Goal: Information Seeking & Learning: Learn about a topic

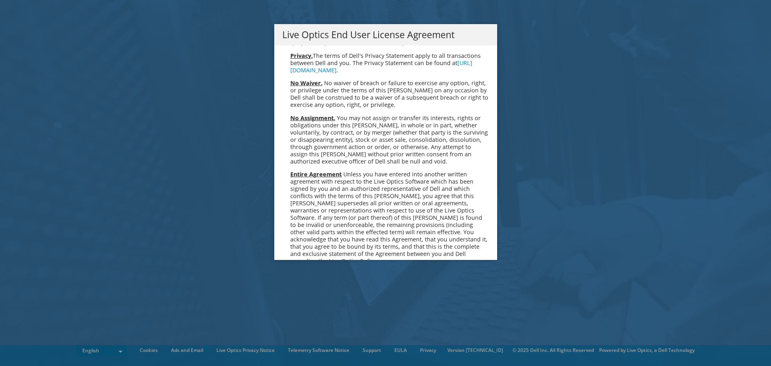
scroll to position [3035, 0]
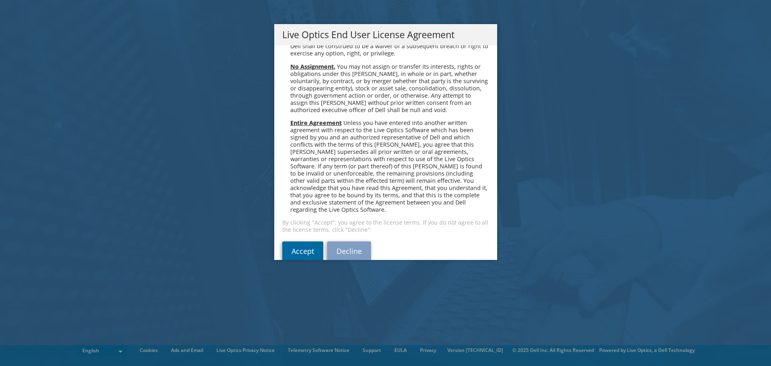
click at [297, 241] on link "Accept" at bounding box center [302, 250] width 41 height 19
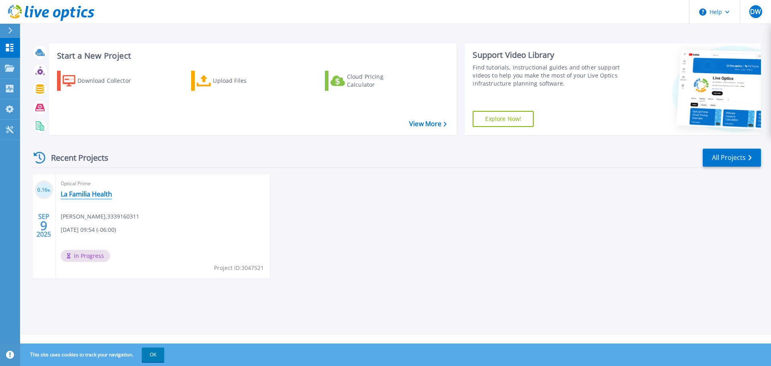
click at [100, 197] on link "La Familia Health" at bounding box center [86, 194] width 51 height 8
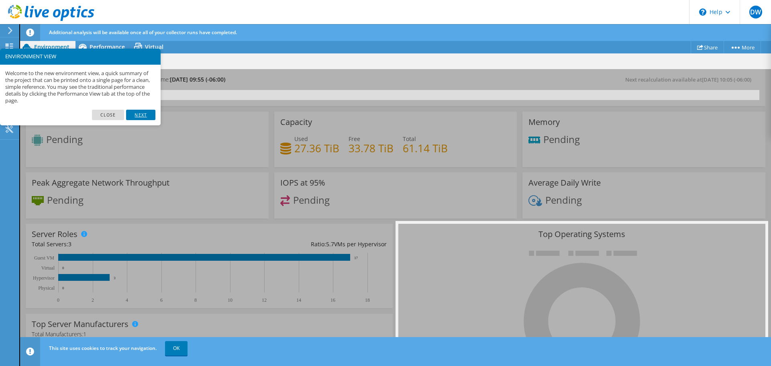
click at [145, 114] on link "Next" at bounding box center [140, 115] width 29 height 10
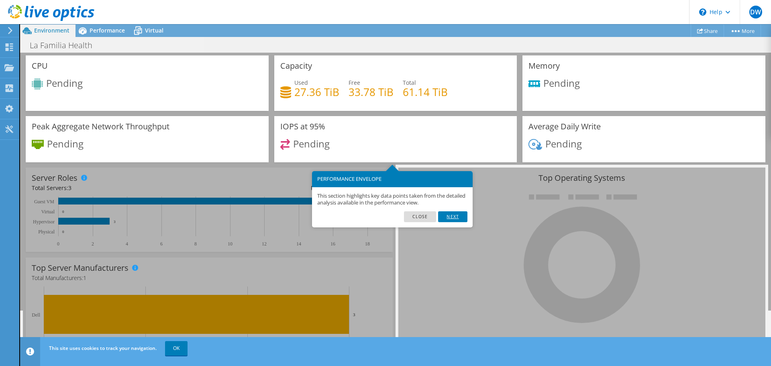
click at [455, 218] on link "Next" at bounding box center [452, 216] width 29 height 10
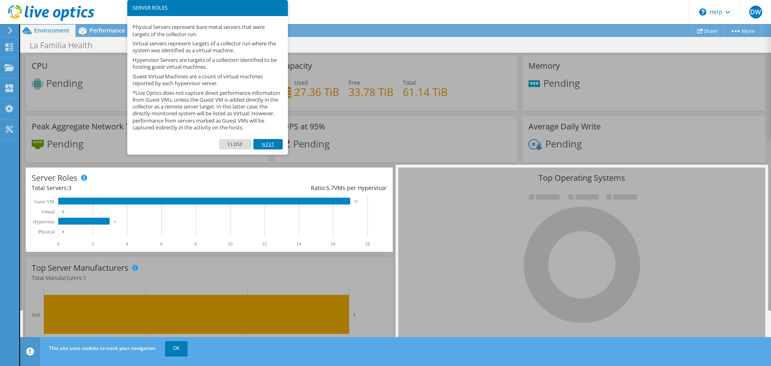
click at [276, 149] on link "Next" at bounding box center [267, 144] width 29 height 10
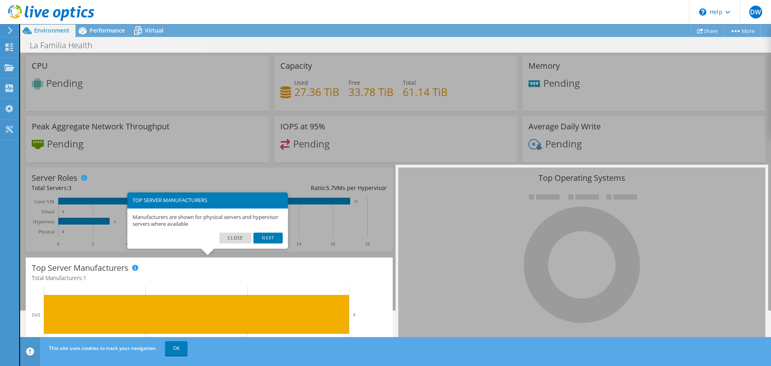
scroll to position [240, 0]
click at [278, 236] on link "Next" at bounding box center [267, 237] width 29 height 10
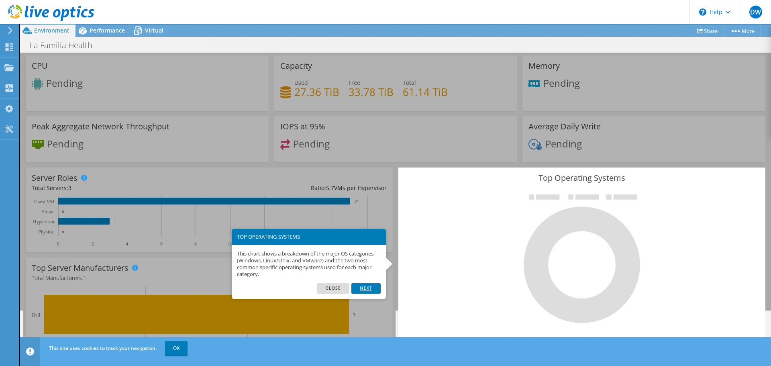
click at [369, 289] on link "Next" at bounding box center [365, 288] width 29 height 10
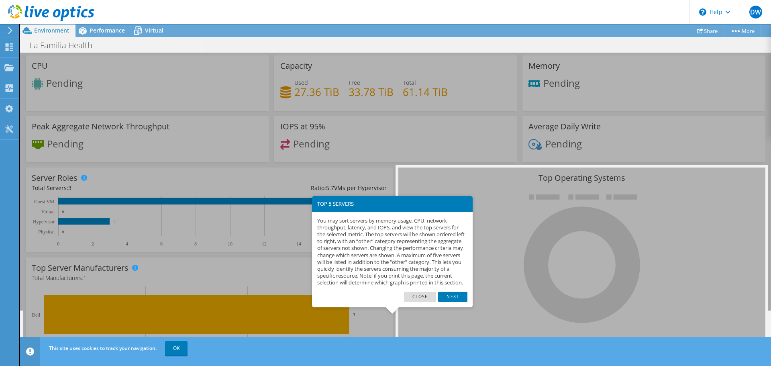
scroll to position [82, 0]
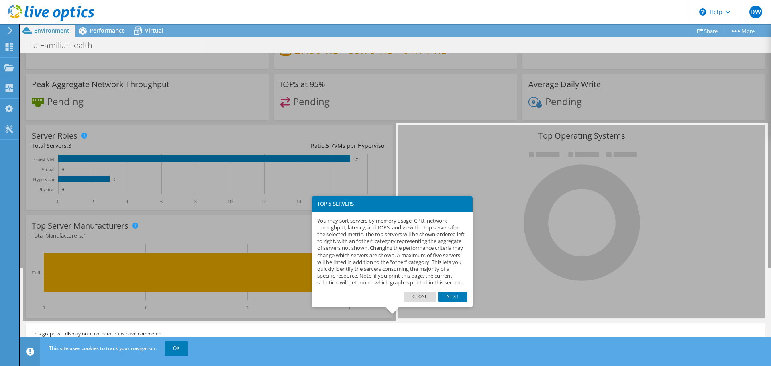
click at [455, 302] on link "Next" at bounding box center [452, 296] width 29 height 10
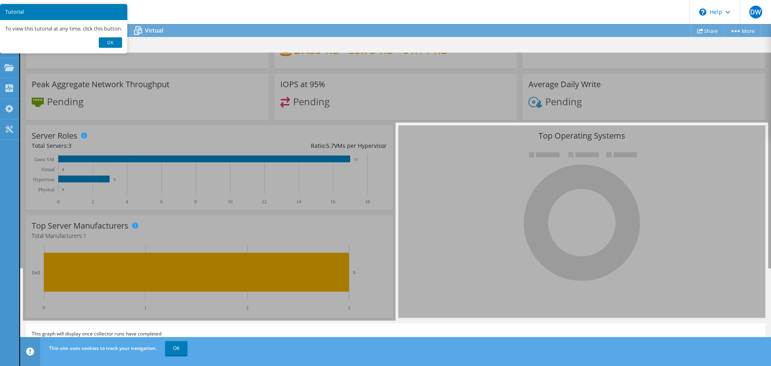
scroll to position [81, 0]
click at [115, 45] on link "Ok" at bounding box center [110, 42] width 23 height 10
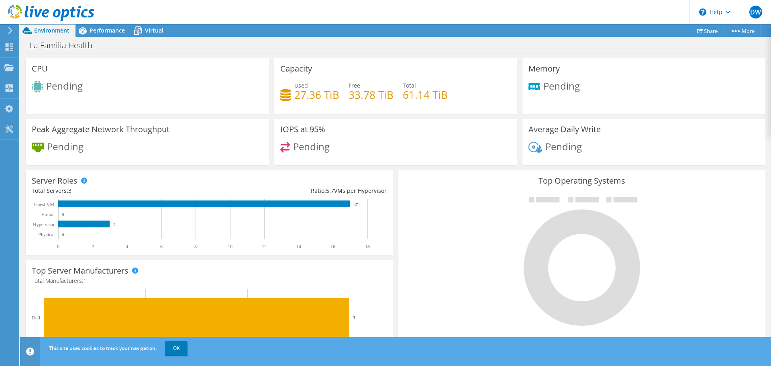
scroll to position [0, 0]
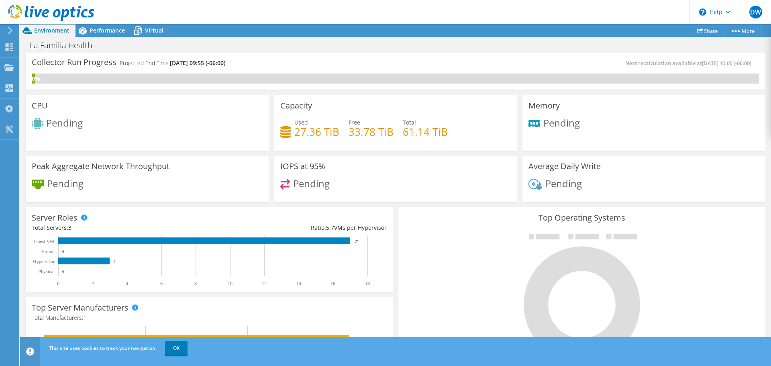
click at [600, 9] on header "DW End User Drew Welker drwelker@lfmctr.org 3339160311 My Profile Log Out \n He…" at bounding box center [385, 12] width 771 height 24
click at [577, 79] on div "1%" at bounding box center [395, 78] width 727 height 10
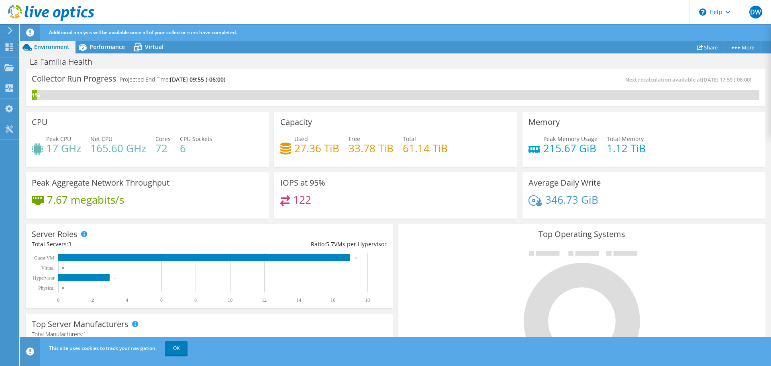
scroll to position [240, 0]
click at [169, 346] on link "OK" at bounding box center [176, 348] width 22 height 14
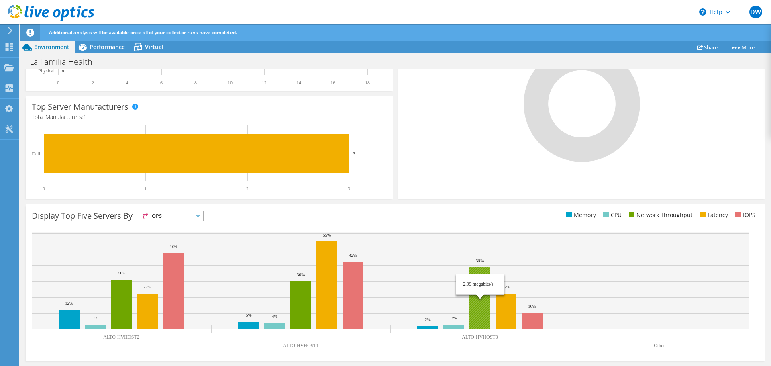
scroll to position [0, 0]
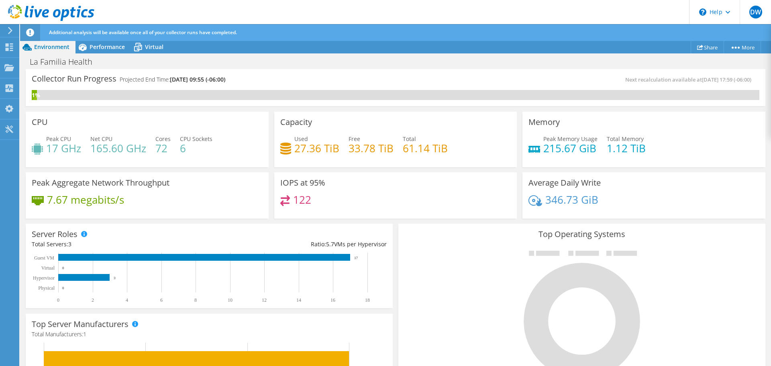
drag, startPoint x: 291, startPoint y: 13, endPoint x: 245, endPoint y: 1, distance: 47.8
click at [291, 13] on header "DW End User Drew Welker drwelker@lfmctr.org 3339160311 My Profile Log Out \n He…" at bounding box center [385, 12] width 771 height 24
